Goal: Information Seeking & Learning: Learn about a topic

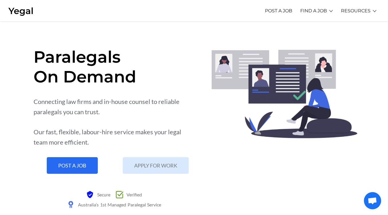
click at [330, 6] on li "FIND A JOB Learn More Apply Now" at bounding box center [316, 11] width 33 height 16
click at [0, 0] on link "Learn More" at bounding box center [0, 0] width 0 height 0
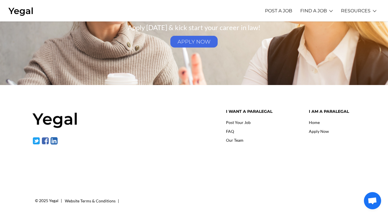
scroll to position [868, 0]
click at [229, 129] on link "FAQ" at bounding box center [230, 131] width 8 height 5
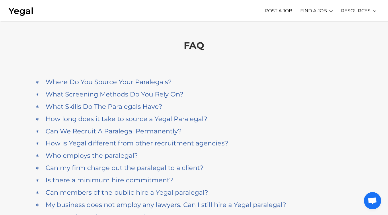
click at [61, 131] on h4 "Can We Recruit A Paralegal Permanently?" at bounding box center [114, 131] width 136 height 8
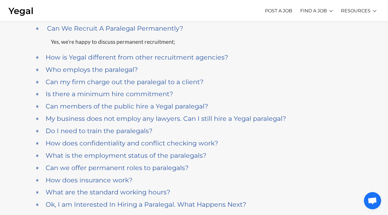
scroll to position [74, 0]
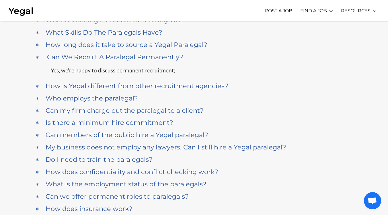
click at [54, 58] on h4 "Can We Recruit A Paralegal Permanently?" at bounding box center [115, 57] width 136 height 8
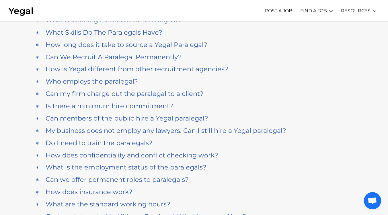
click at [156, 107] on h4 "Is there a minimum hire commitment?" at bounding box center [109, 106] width 127 height 8
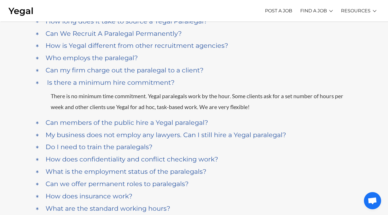
scroll to position [95, 0]
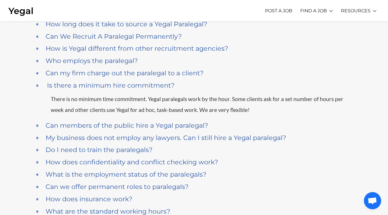
click at [152, 80] on div "A Is there a minimum hire commitment? There is no minimum time commitment. Yega…" at bounding box center [194, 100] width 318 height 40
click at [153, 84] on h4 "Is there a minimum hire commitment?" at bounding box center [110, 86] width 127 height 8
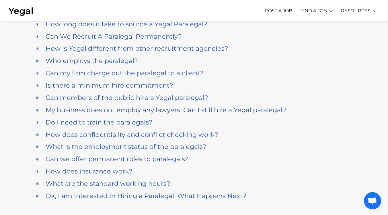
click at [145, 119] on h4 "Do I need to train the paralegals?" at bounding box center [99, 123] width 107 height 8
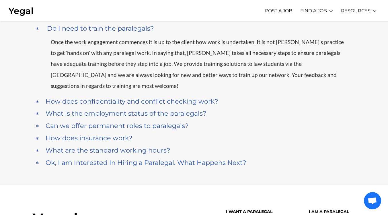
scroll to position [160, 0]
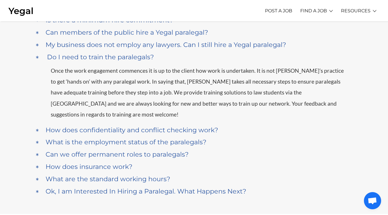
click at [139, 56] on h4 "Do I need to train the paralegals?" at bounding box center [100, 57] width 107 height 8
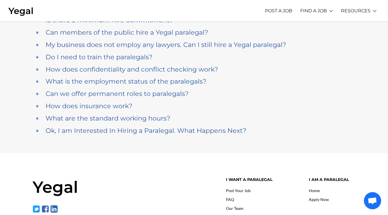
click at [132, 94] on h4 "Can we offer permanent roles to paralegals?" at bounding box center [117, 94] width 143 height 8
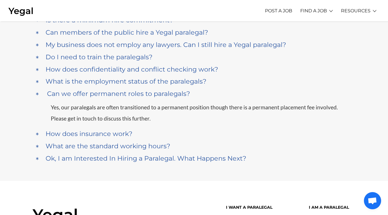
scroll to position [226, 0]
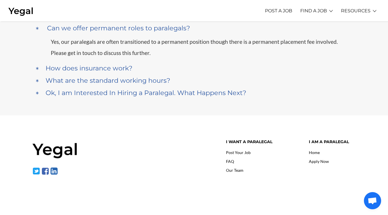
click at [132, 28] on h4 "Can we offer permanent roles to paralegals?" at bounding box center [118, 28] width 143 height 8
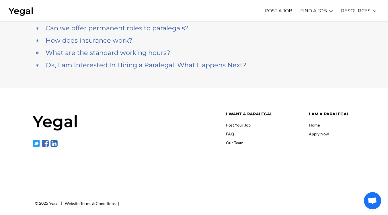
click at [113, 49] on h4 "What are the standard working hours?" at bounding box center [108, 53] width 125 height 8
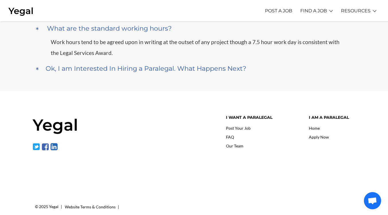
scroll to position [250, 0]
click at [111, 67] on h4 "Ok, I am Interested In Hiring a Paralegal. What Happens Next?" at bounding box center [146, 68] width 201 height 8
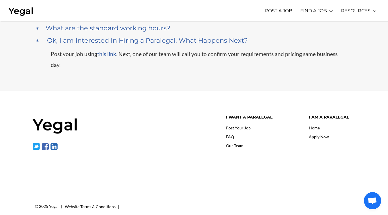
scroll to position [246, 0]
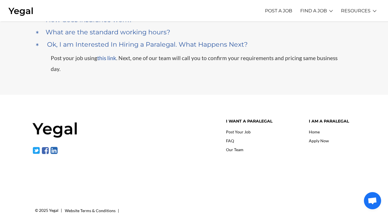
click at [0, 0] on link "Apply Now" at bounding box center [0, 0] width 0 height 0
